Goal: Task Accomplishment & Management: Manage account settings

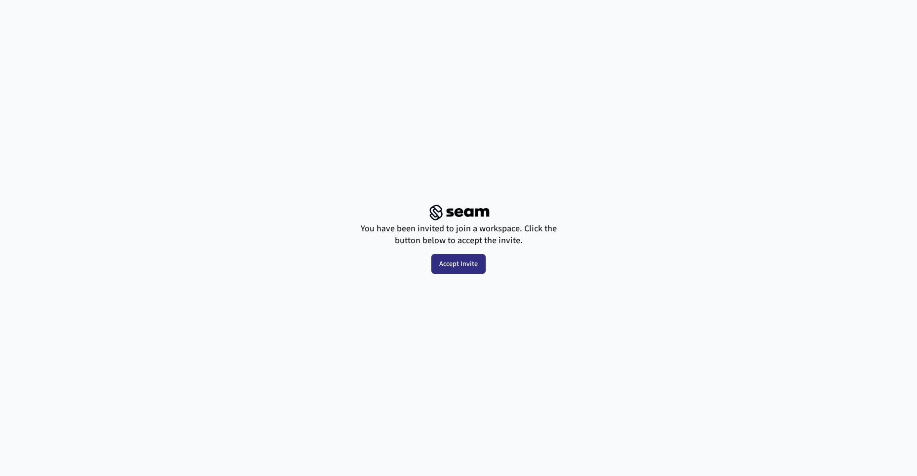
click at [460, 263] on button "Accept Invite" at bounding box center [458, 264] width 54 height 20
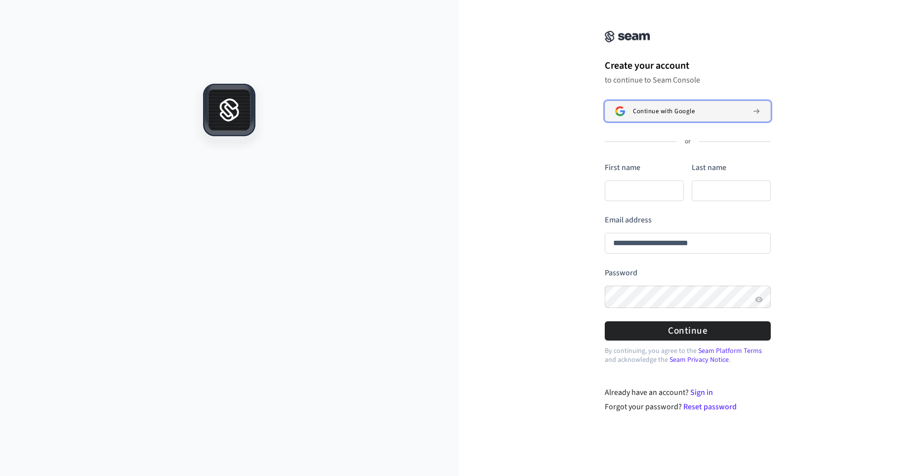
click at [672, 112] on span "Continue with Google" at bounding box center [664, 111] width 62 height 8
type input "**********"
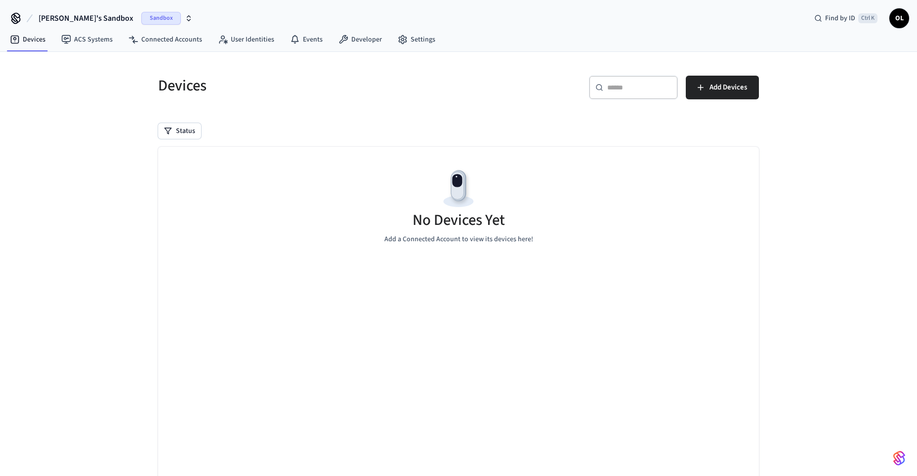
click at [80, 12] on span "Otávio's Sandbox" at bounding box center [86, 18] width 95 height 12
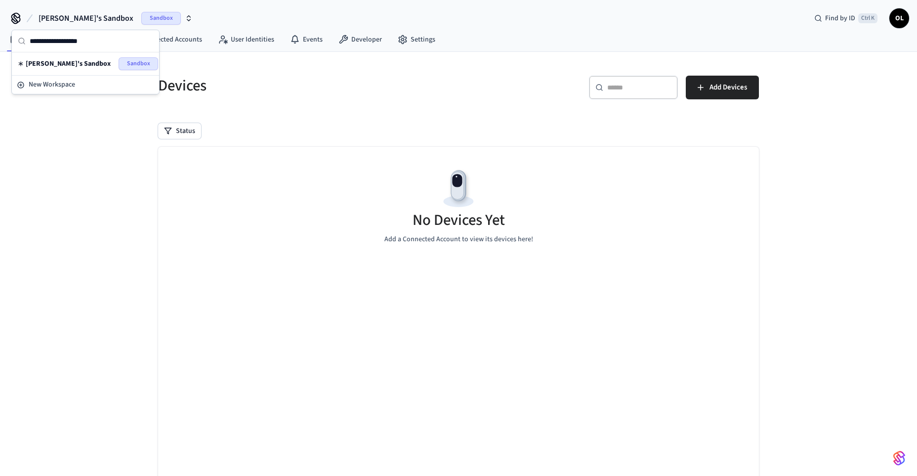
click at [308, 100] on div "Devices" at bounding box center [299, 85] width 306 height 43
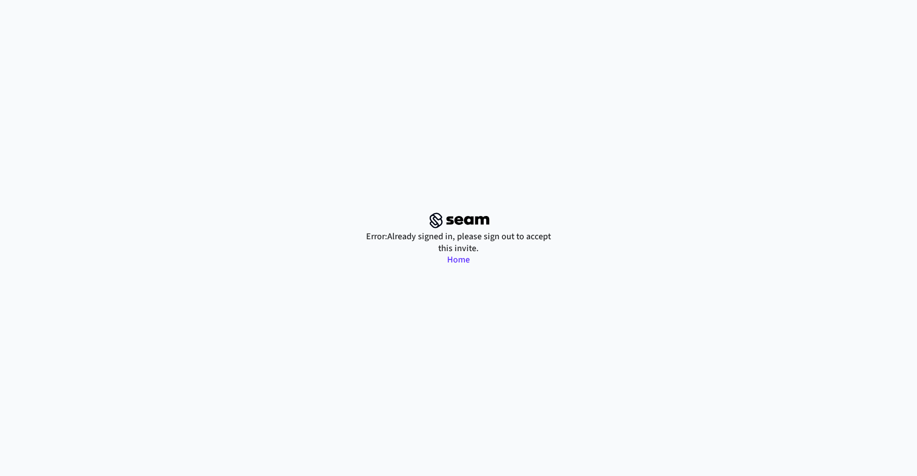
click at [456, 258] on link "Home" at bounding box center [458, 259] width 23 height 12
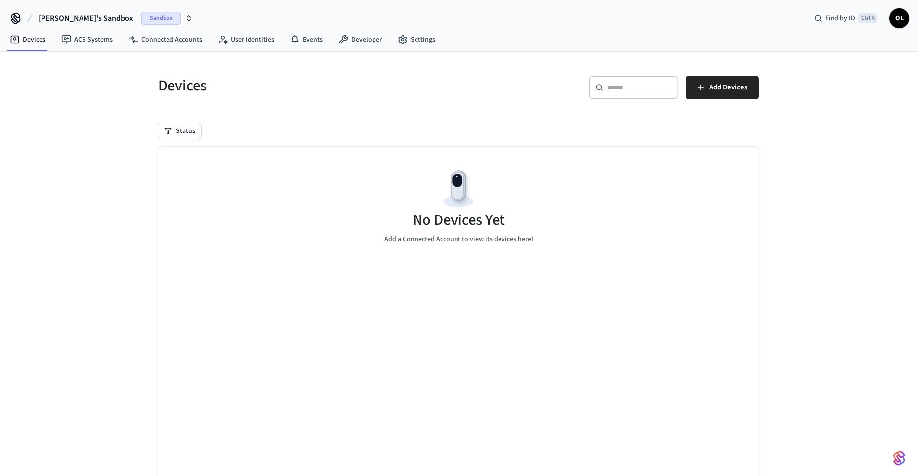
click at [905, 18] on span "OL" at bounding box center [899, 18] width 18 height 18
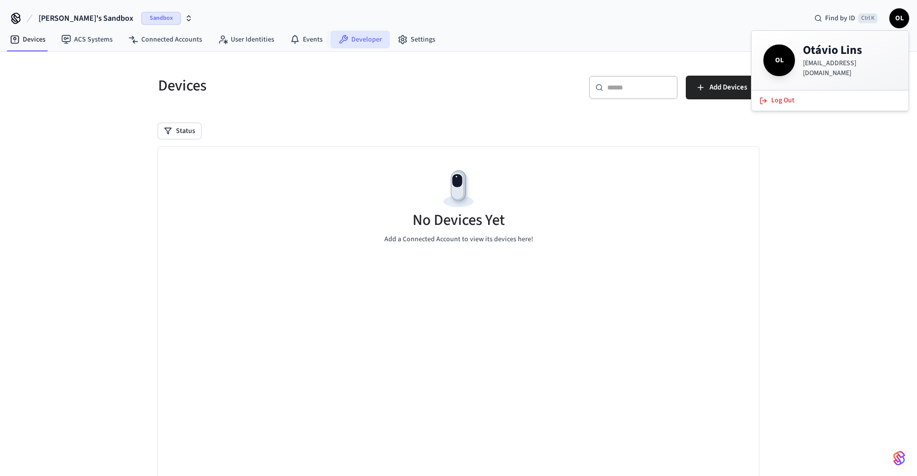
click at [370, 40] on link "Developer" at bounding box center [359, 40] width 59 height 18
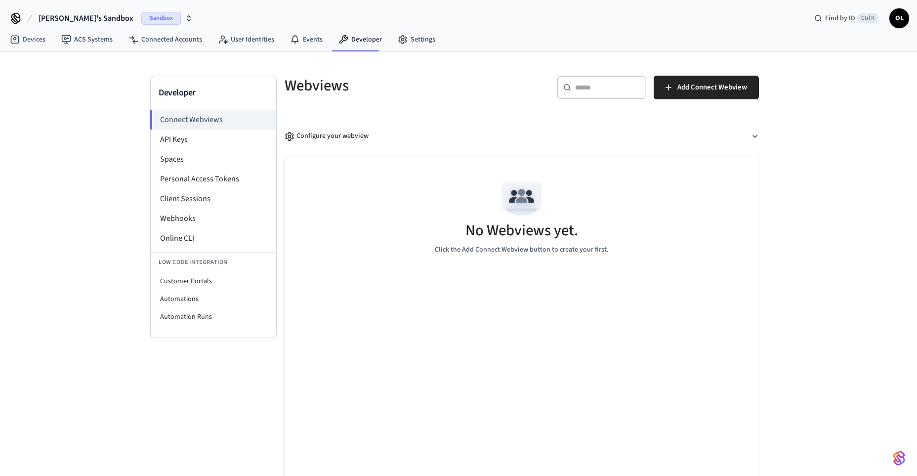
click at [477, 77] on h5 "Webviews" at bounding box center [399, 86] width 231 height 20
